Goal: Find specific page/section: Find specific page/section

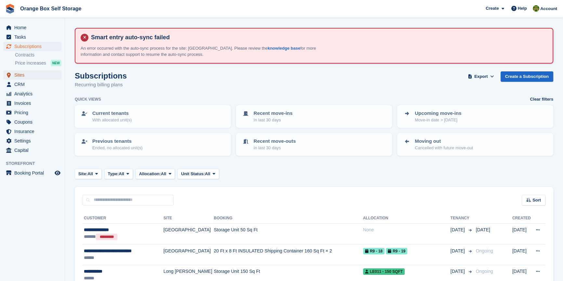
click at [20, 75] on span "Sites" at bounding box center [33, 75] width 39 height 9
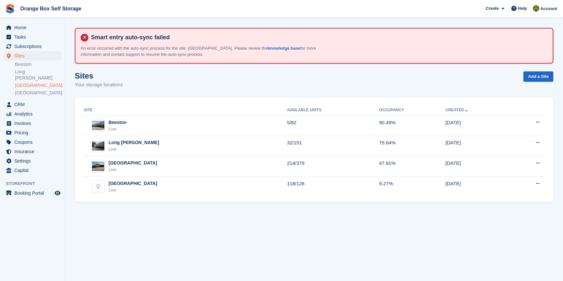
click at [23, 83] on link "[GEOGRAPHIC_DATA]" at bounding box center [38, 86] width 46 height 6
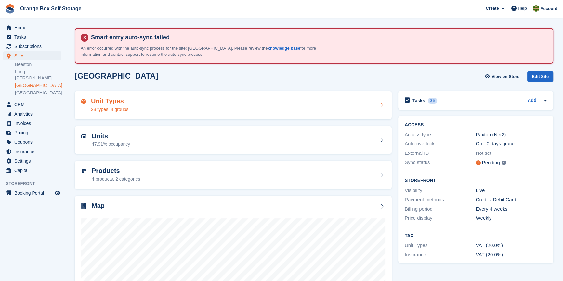
click at [122, 110] on div "28 types, 4 groups" at bounding box center [109, 109] width 37 height 7
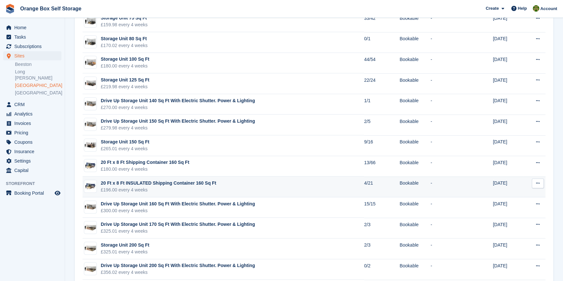
scroll to position [266, 0]
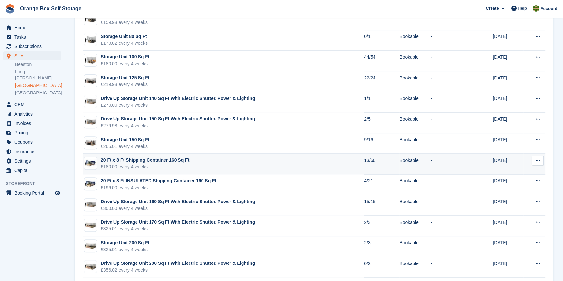
click at [202, 164] on td "20 Ft x 8 Ft Shipping Container 160 Sq Ft £180.00 every 4 weeks" at bounding box center [223, 164] width 281 height 21
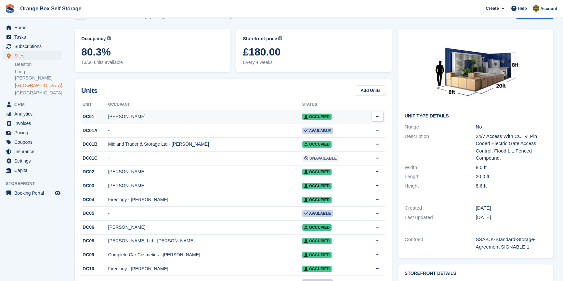
scroll to position [118, 0]
